Goal: Task Accomplishment & Management: Manage account settings

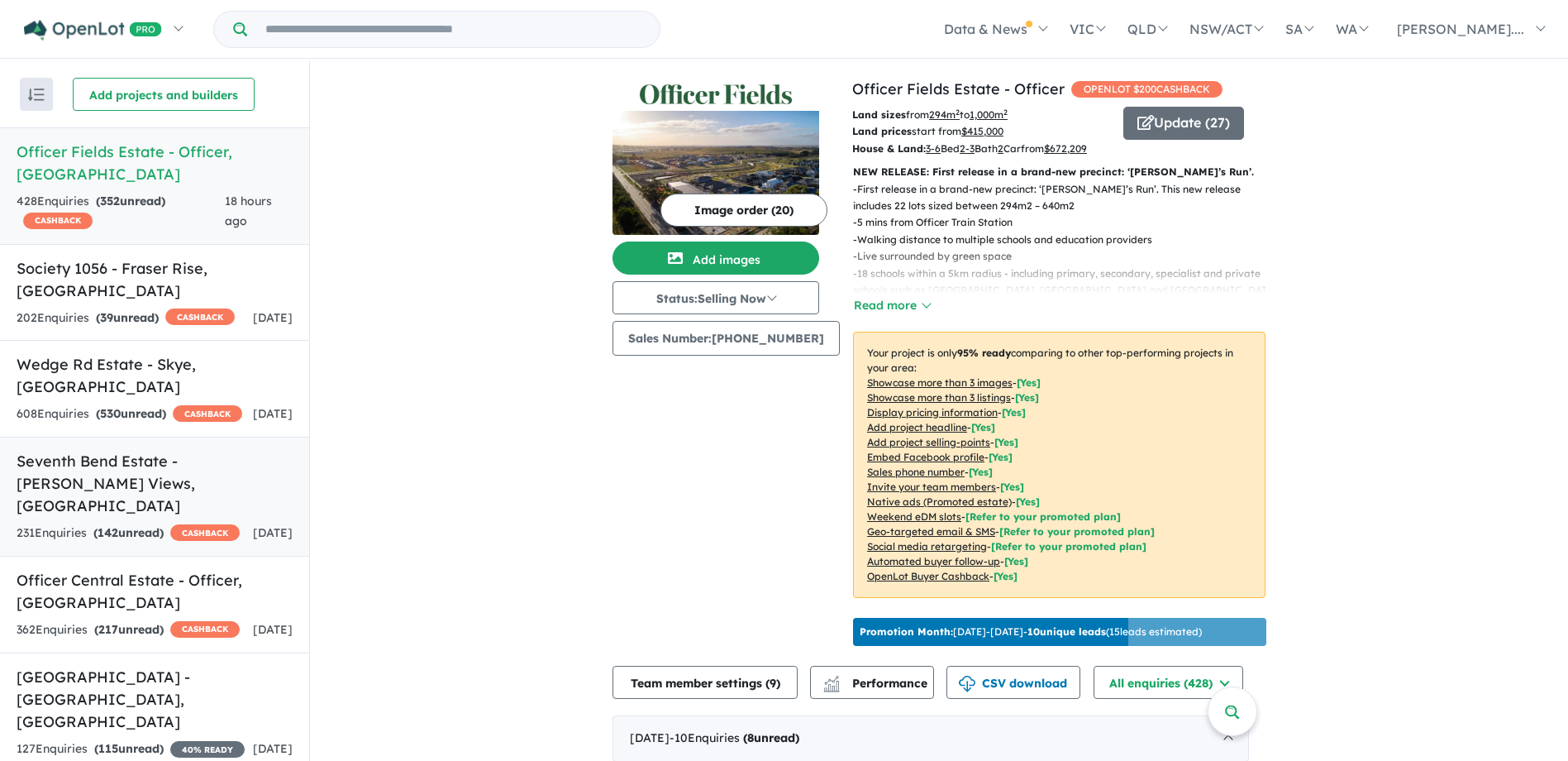
click at [115, 466] on h5 "Seventh Bend Estate - [PERSON_NAME] Views , [GEOGRAPHIC_DATA]" at bounding box center [154, 483] width 276 height 67
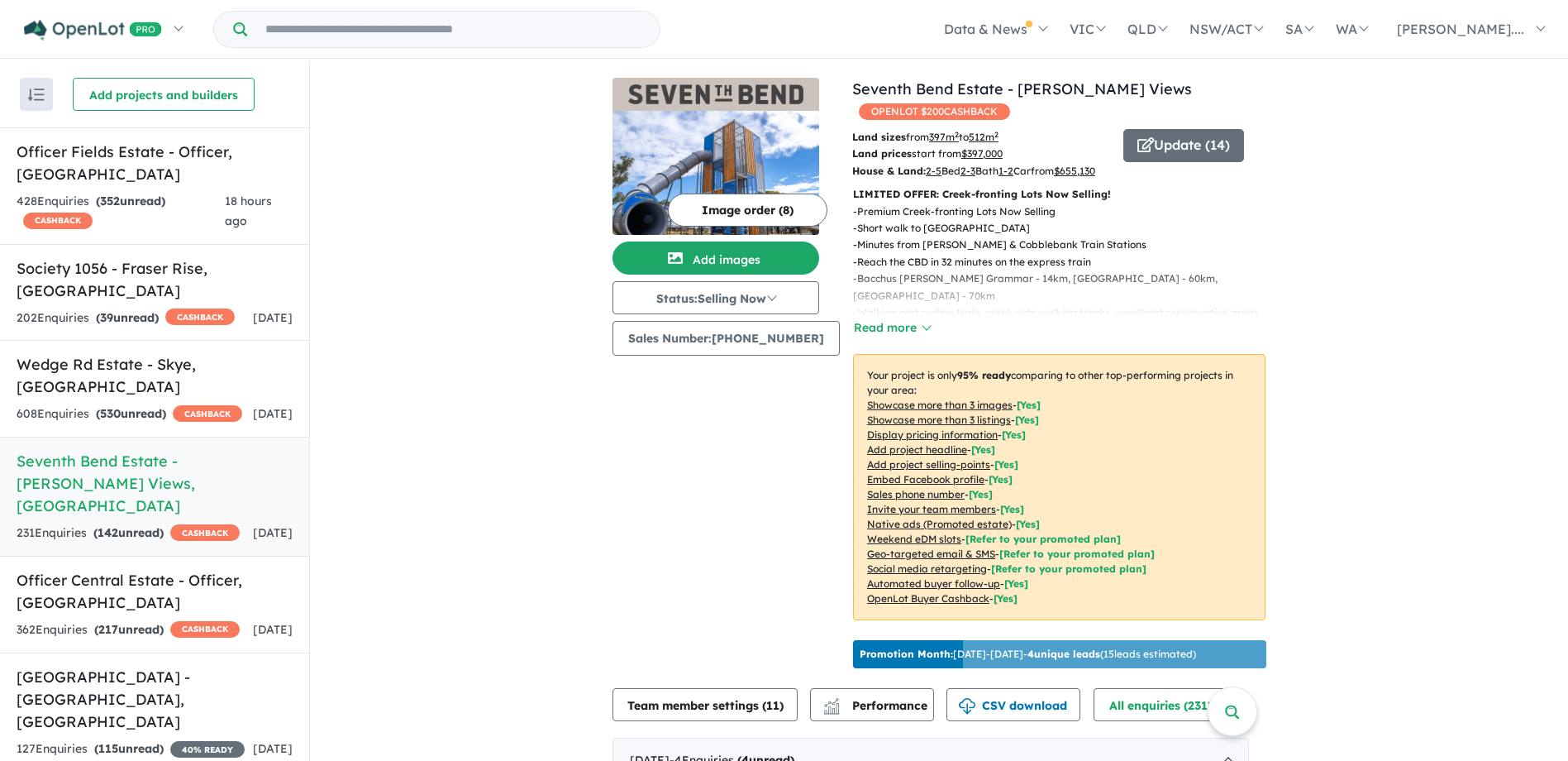
click at [907, 322] on button "Read more" at bounding box center [892, 328] width 78 height 19
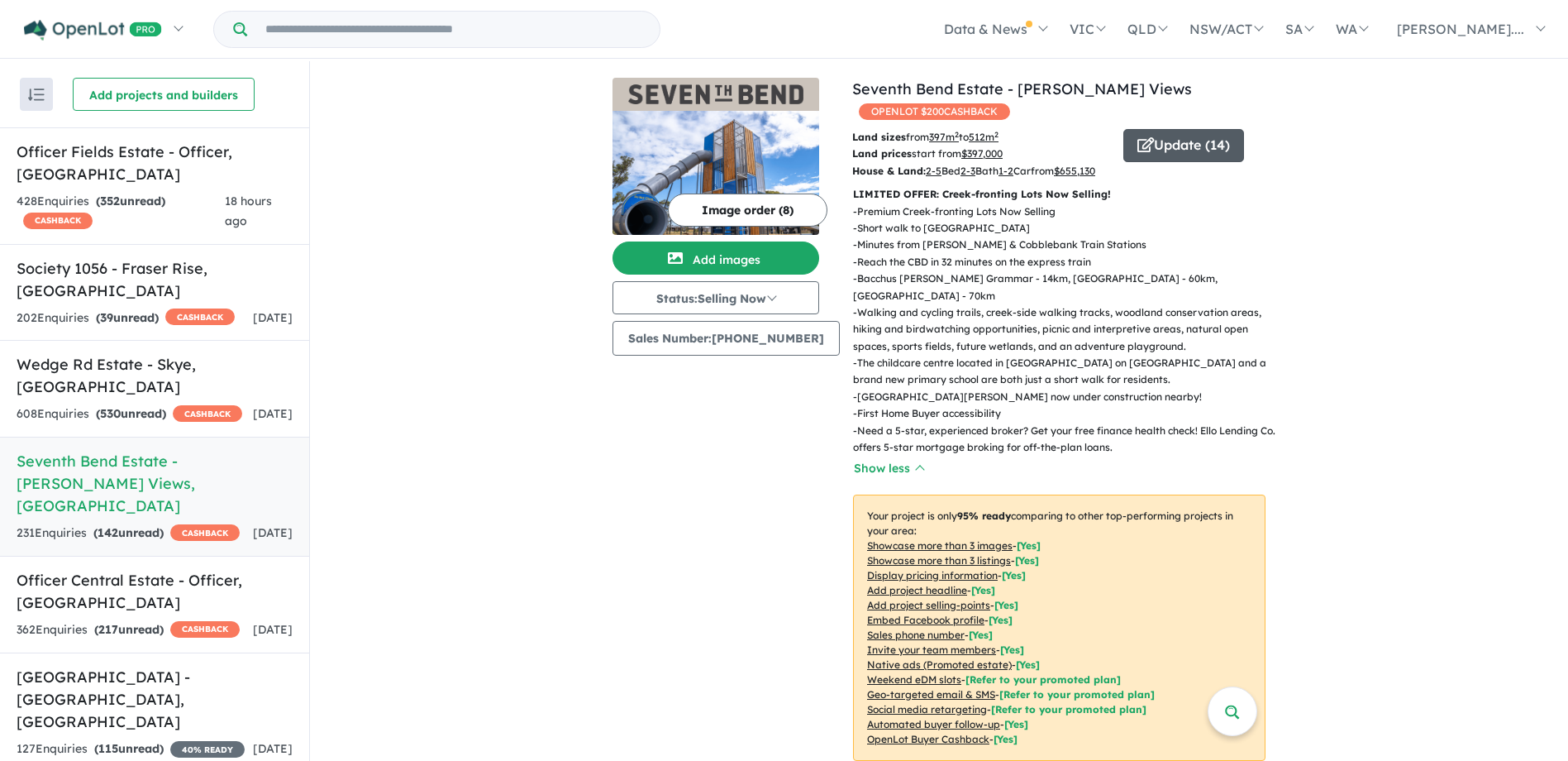
click at [1204, 129] on button "Update ( 14 )" at bounding box center [1184, 146] width 121 height 33
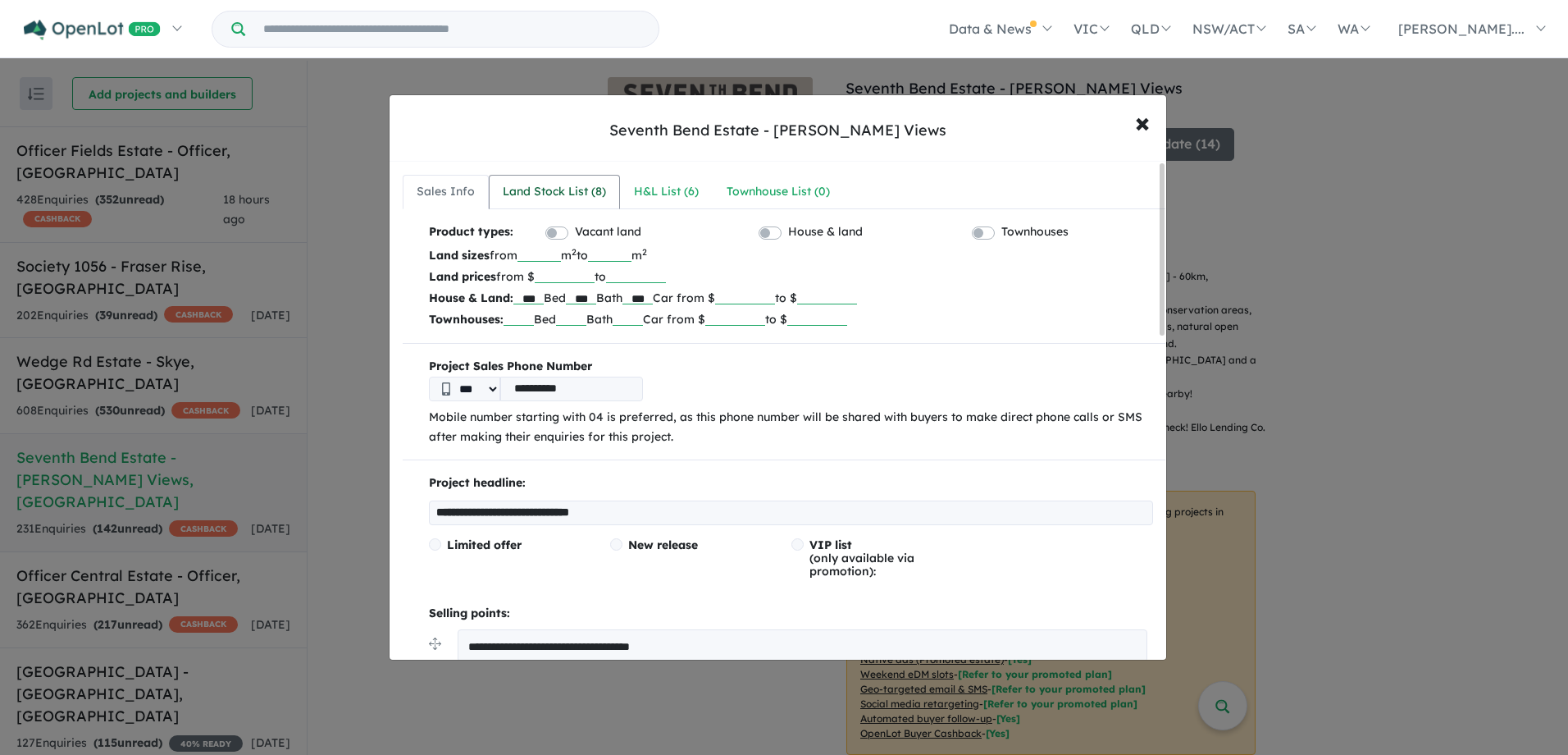
click at [529, 185] on div "Land Stock List ( 8 )" at bounding box center [554, 192] width 103 height 20
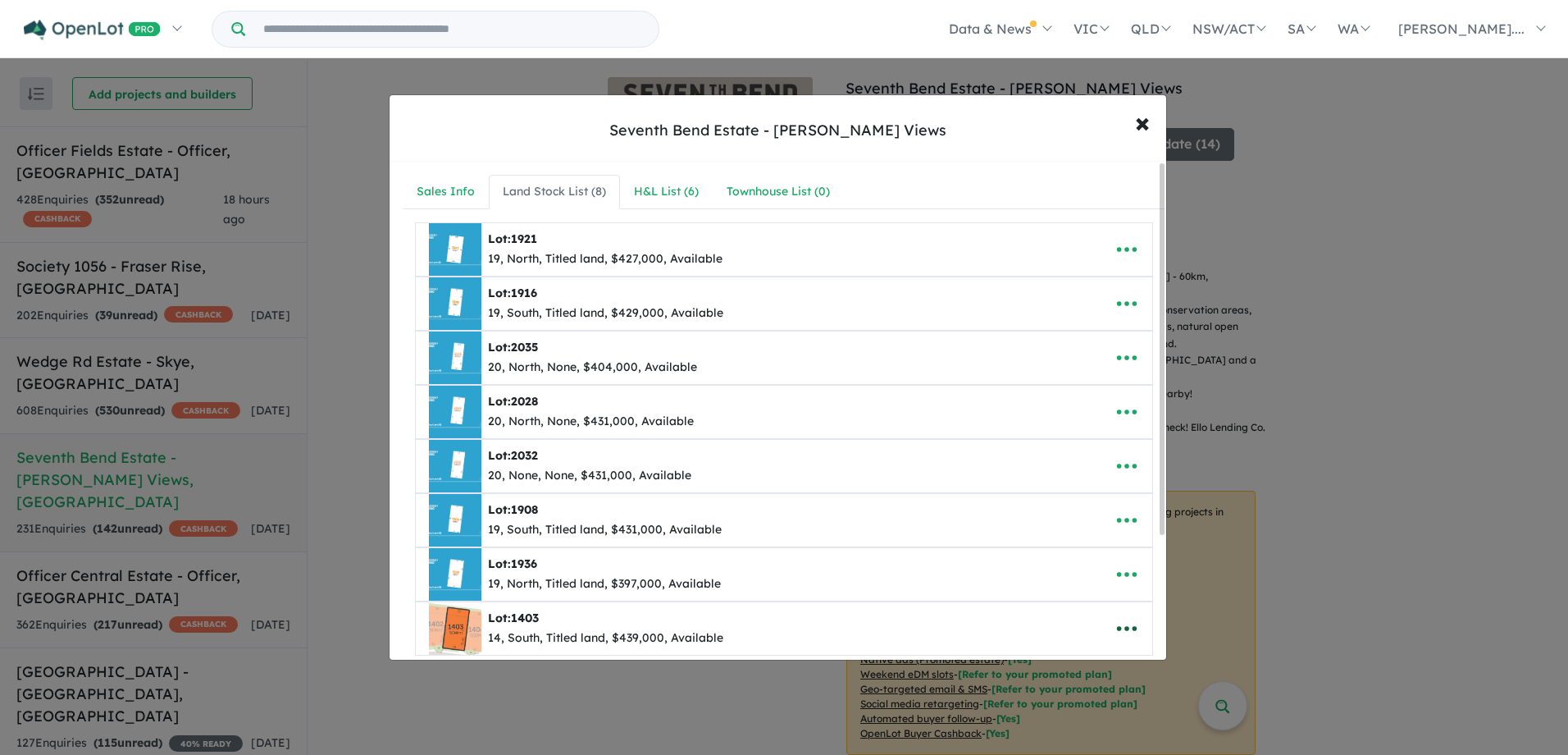
click at [1134, 626] on button "button" at bounding box center [1126, 628] width 50 height 38
click at [1098, 539] on link "Remove" at bounding box center [1091, 553] width 122 height 38
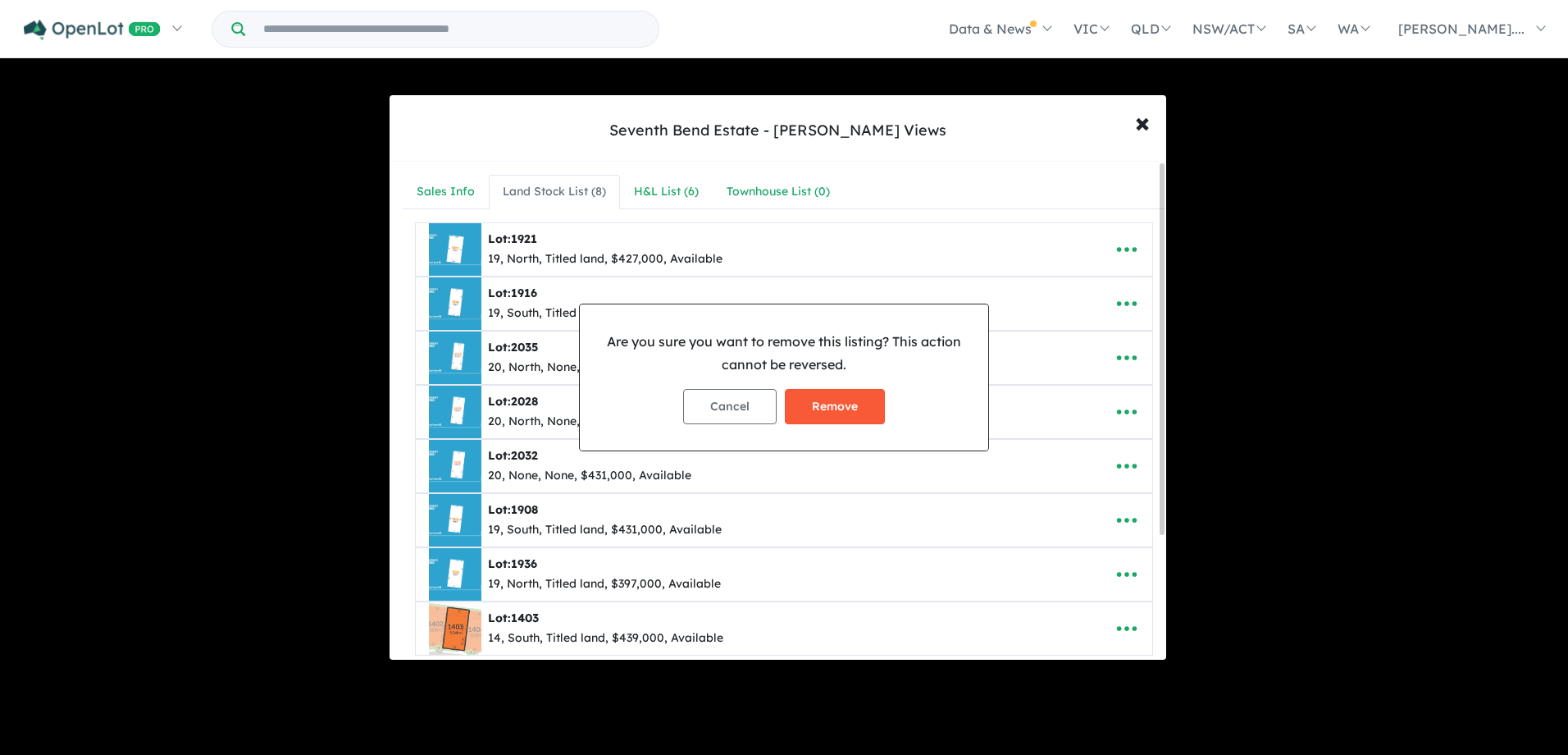
click at [813, 411] on button "Remove" at bounding box center [835, 406] width 100 height 36
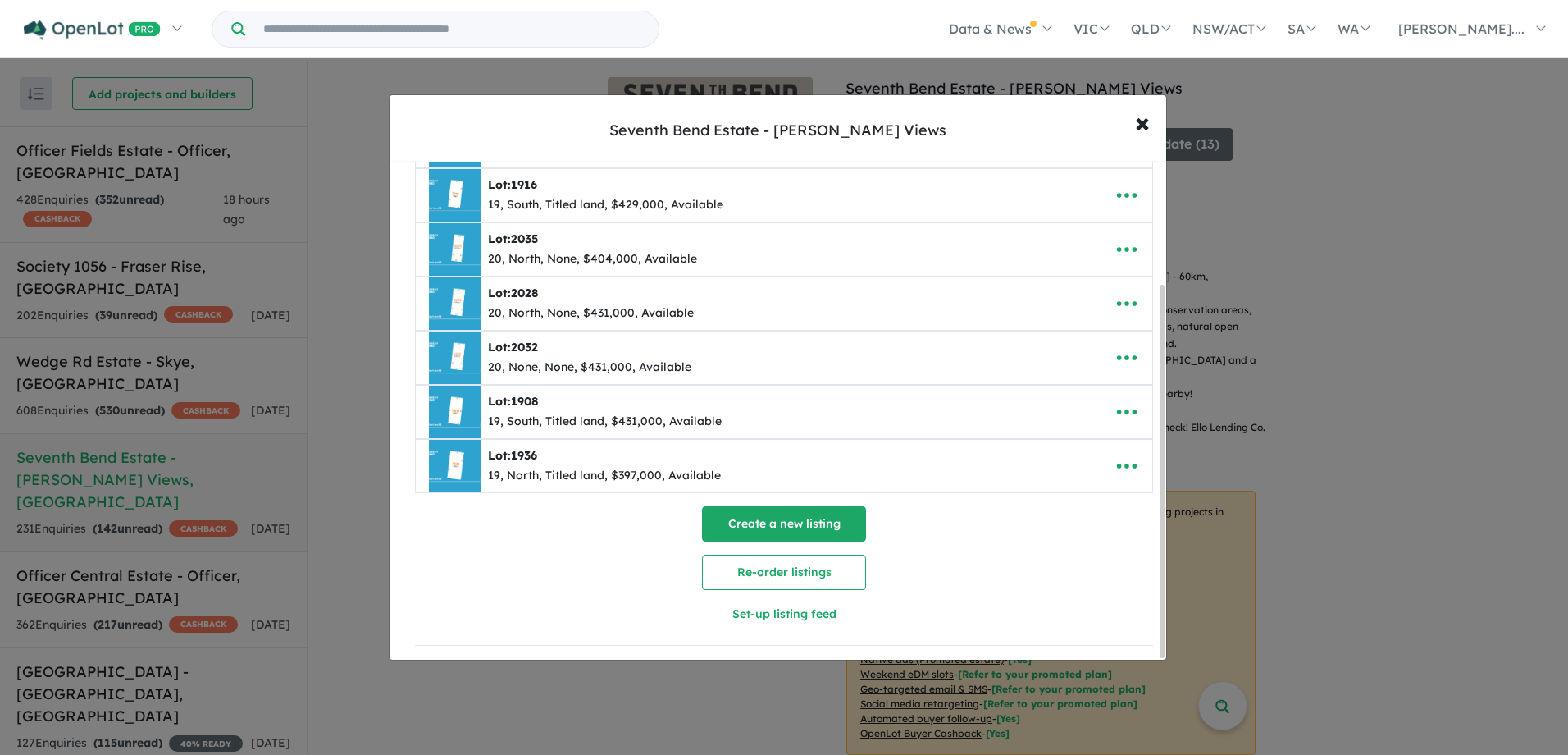
click at [794, 518] on button "Create a new listing" at bounding box center [784, 524] width 164 height 36
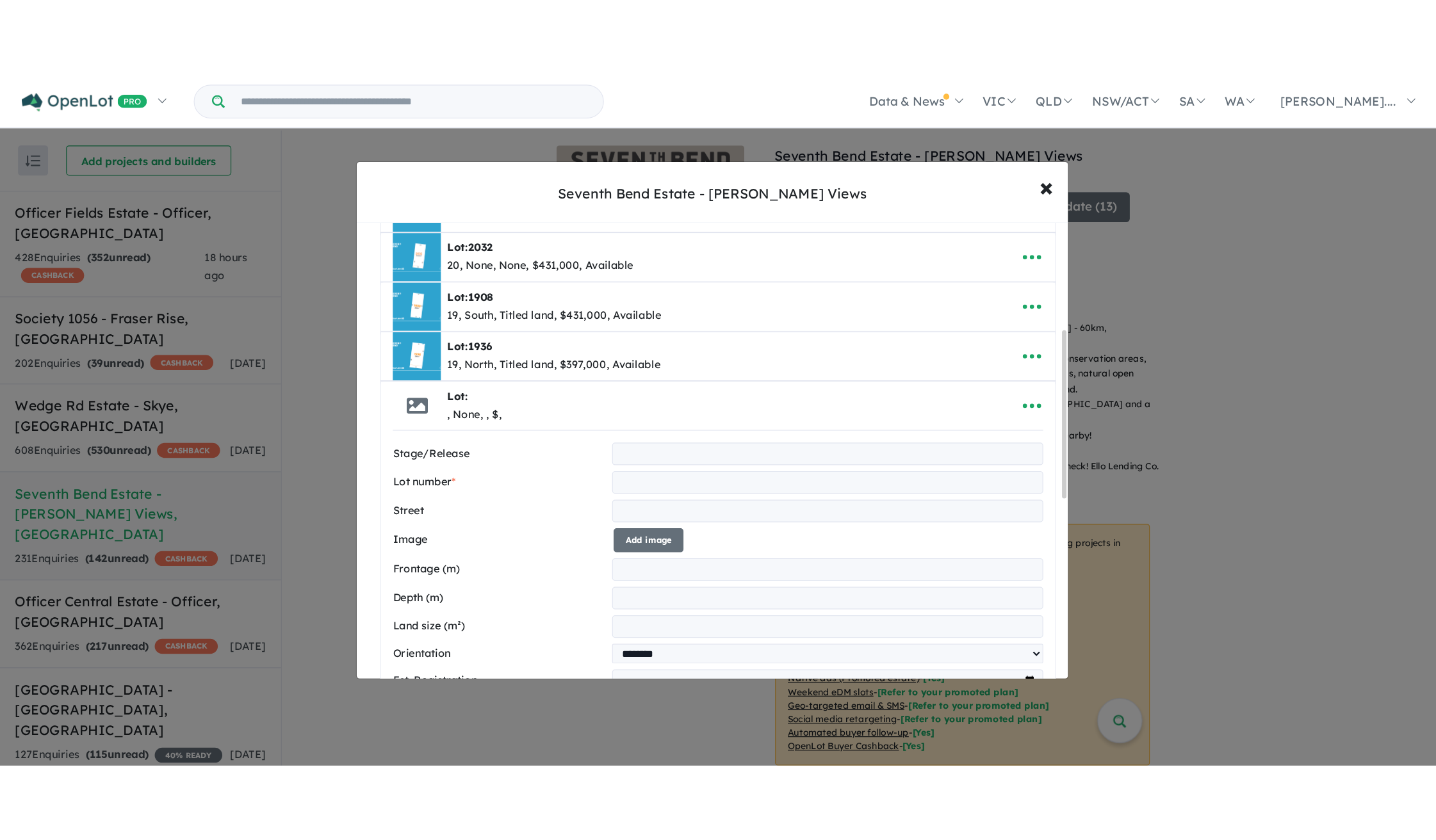
scroll to position [249, 0]
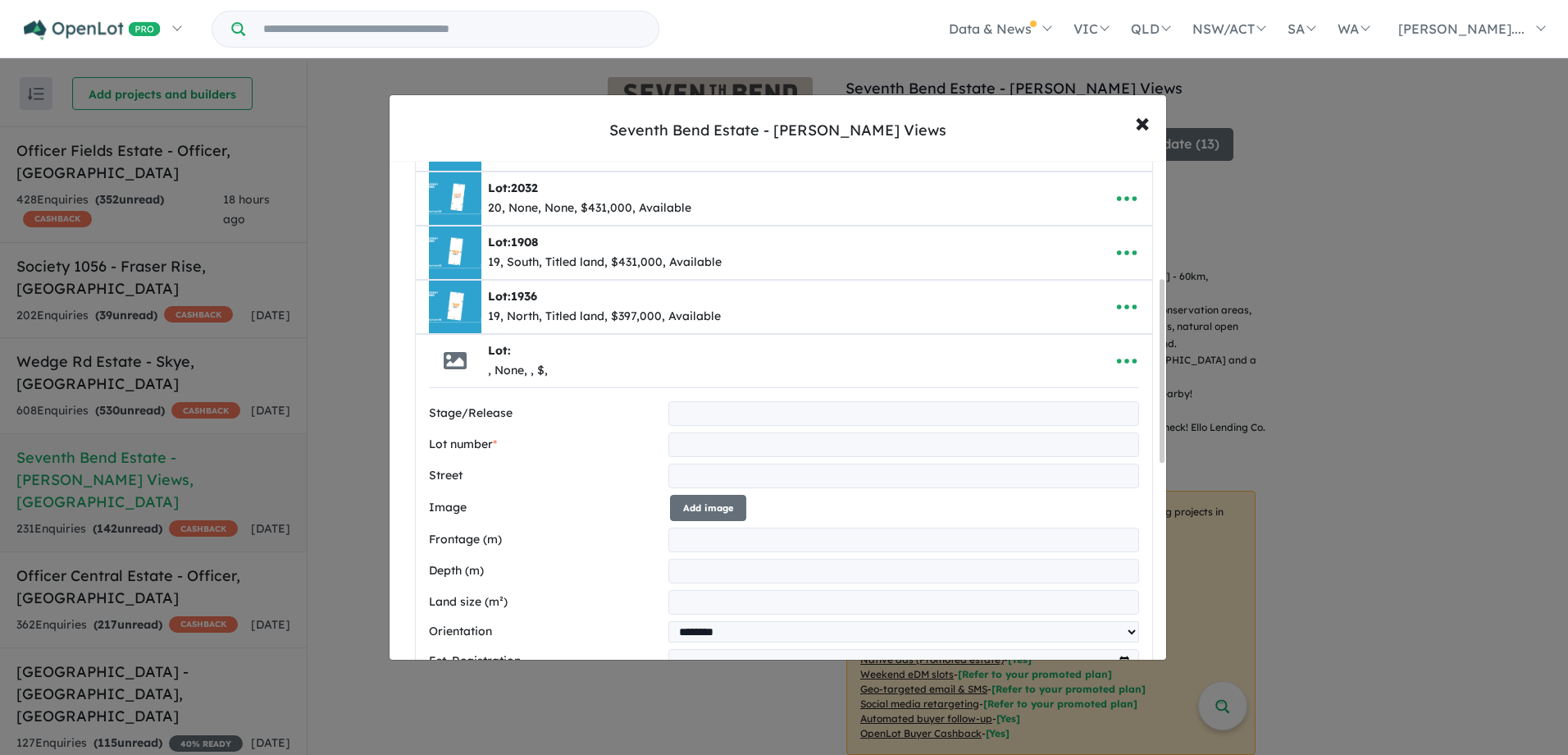
click at [695, 416] on input "text" at bounding box center [904, 414] width 471 height 25
type input "*"
click at [1004, 449] on input "text" at bounding box center [904, 445] width 471 height 25
click at [720, 415] on input "****" at bounding box center [904, 414] width 471 height 25
type input "**"
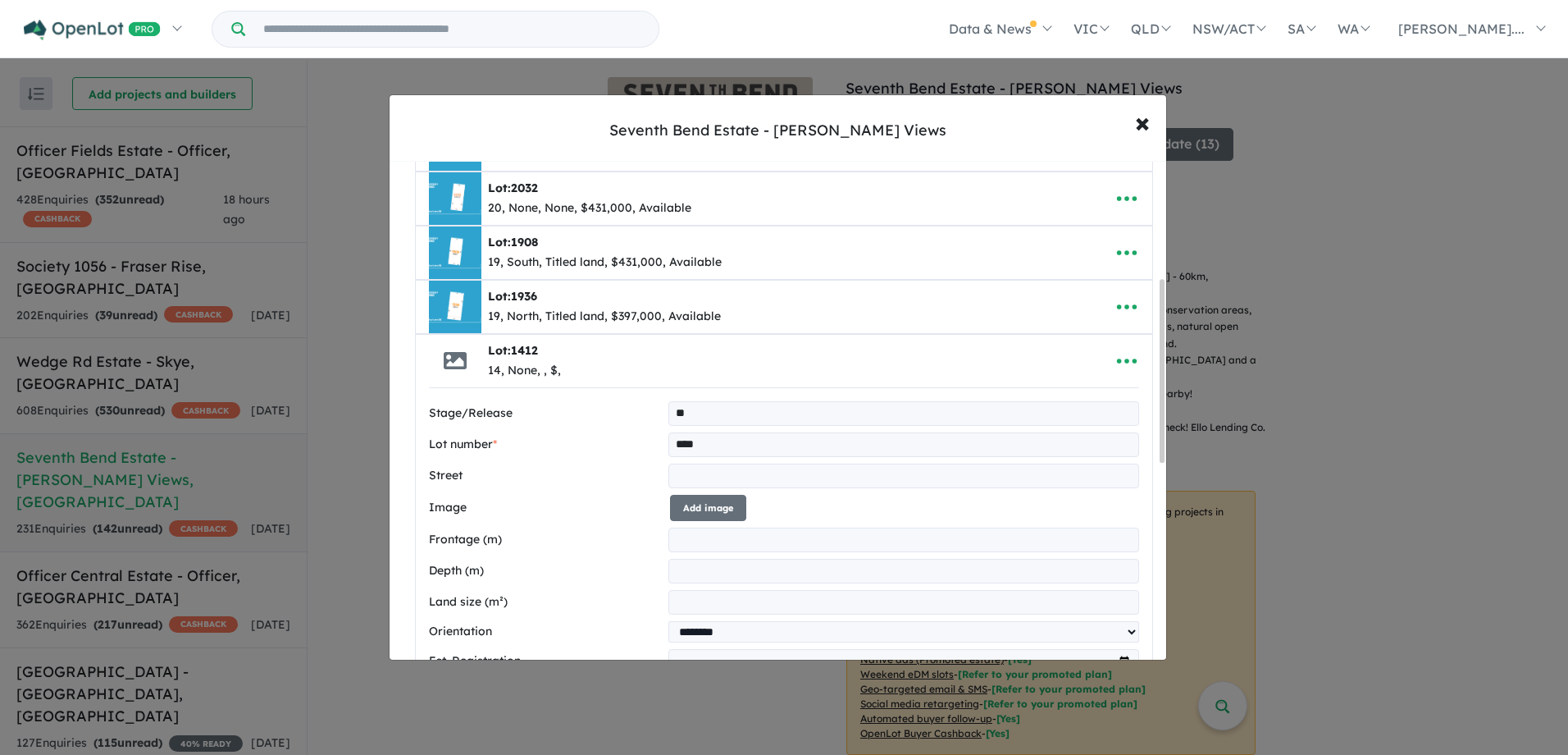
type input "****"
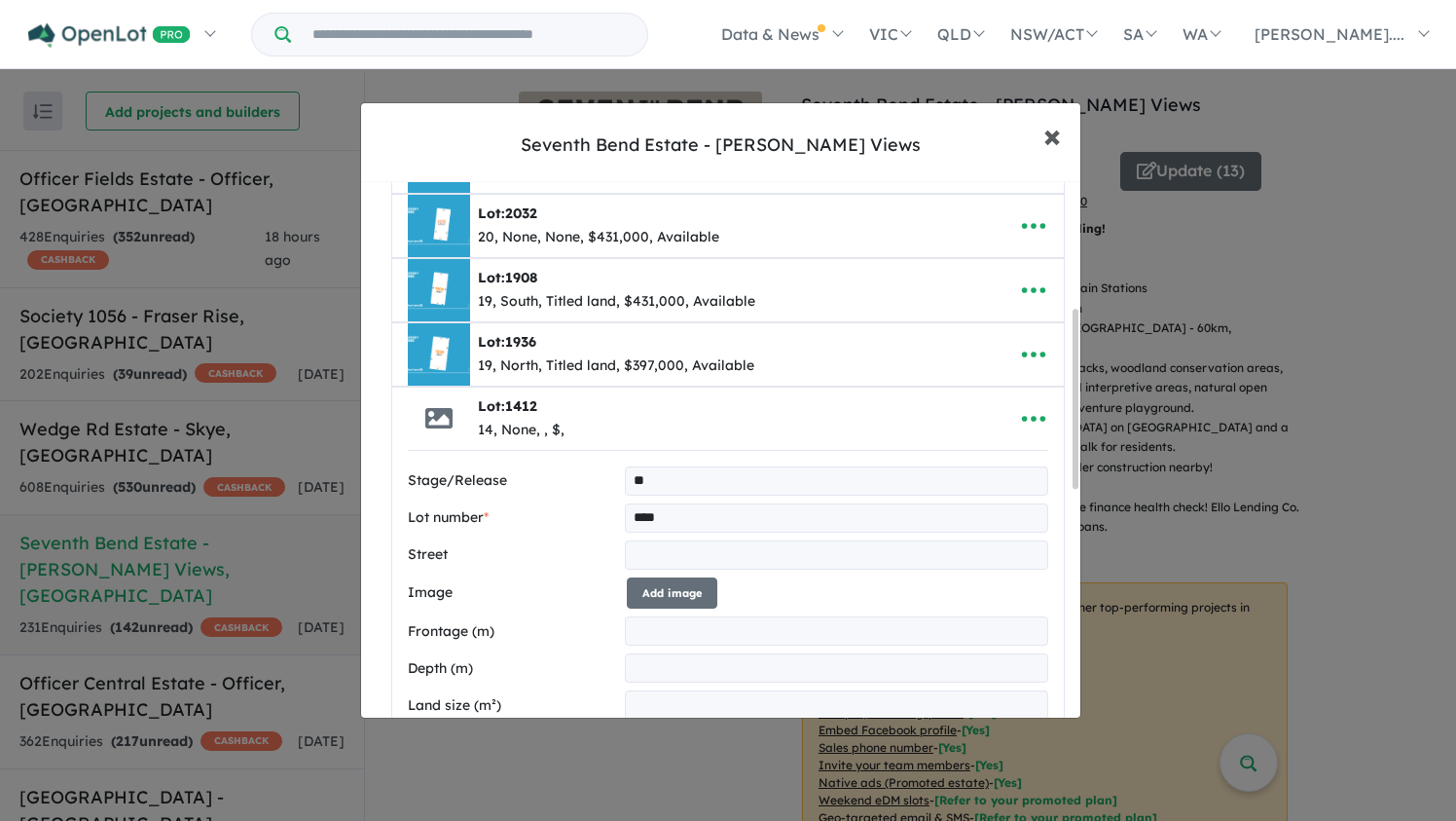
click at [1060, 122] on button "× Close" at bounding box center [1052, 136] width 56 height 53
